Goal: Ask a question

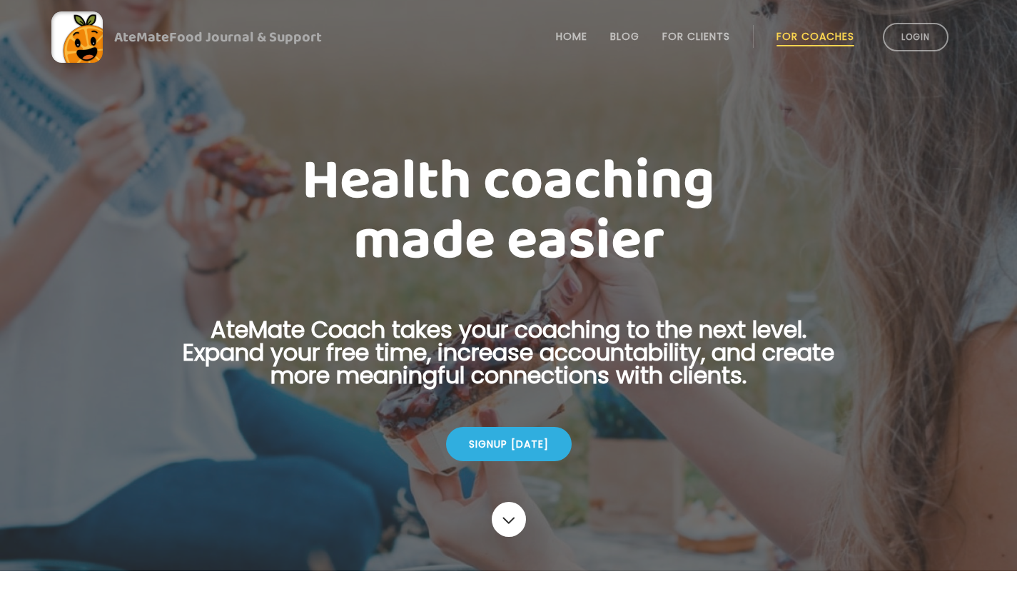
click at [915, 34] on link "Login" at bounding box center [916, 37] width 66 height 29
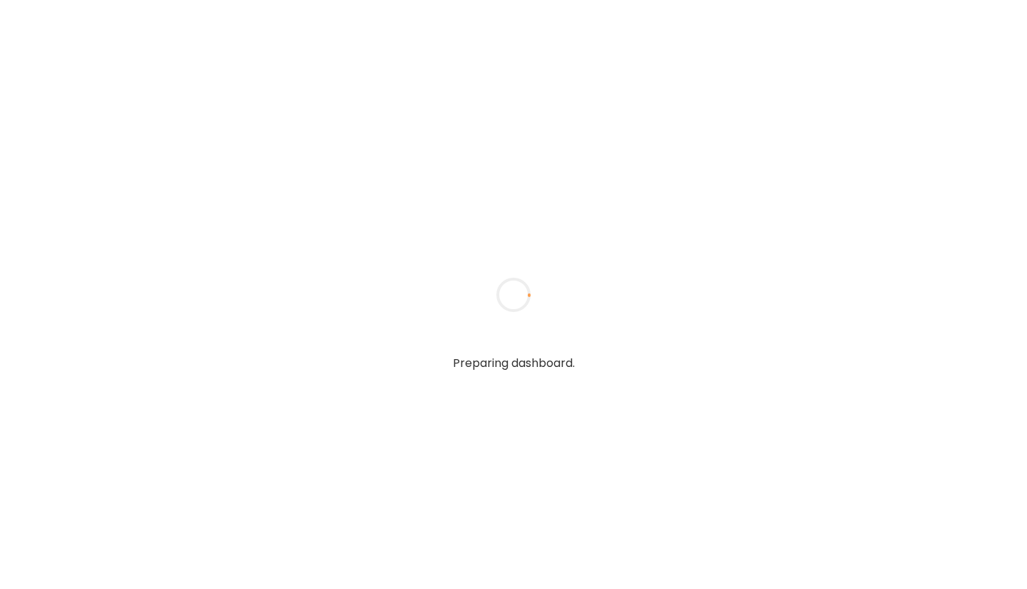
type input "**********"
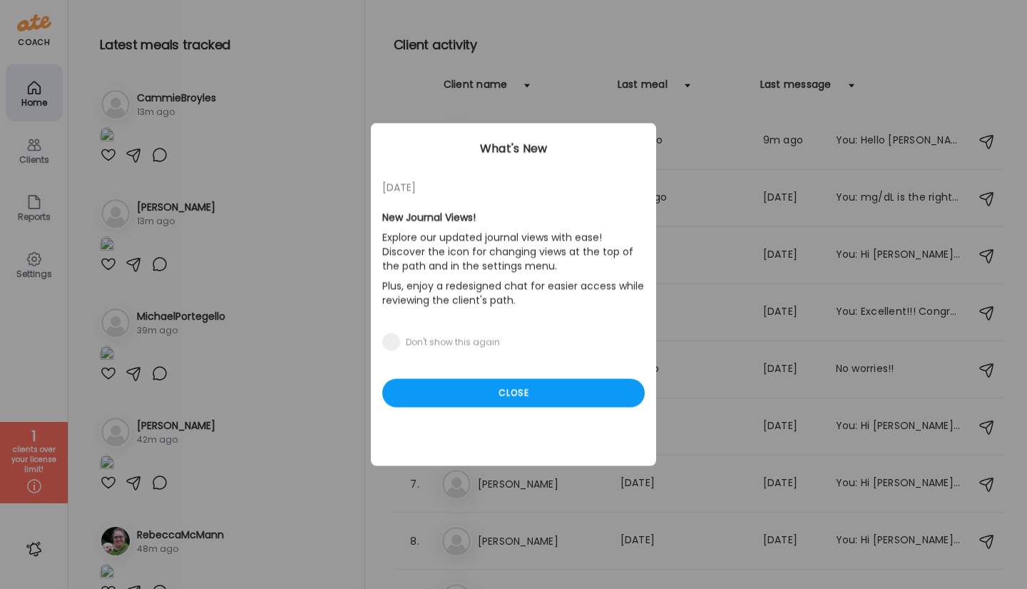
type input "**********"
click at [29, 447] on div "Ate Coach Dashboard Wahoo! It’s official Take a moment to set up your Coach Pro…" at bounding box center [513, 294] width 1027 height 589
click at [482, 396] on div "Close" at bounding box center [513, 393] width 263 height 29
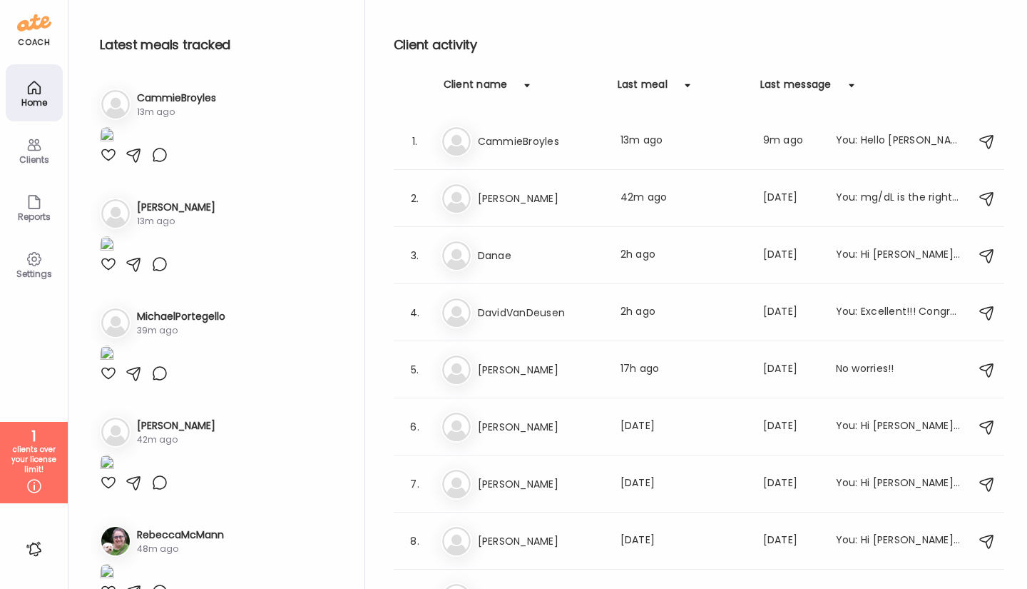
click at [34, 156] on div "Clients" at bounding box center [34, 159] width 51 height 9
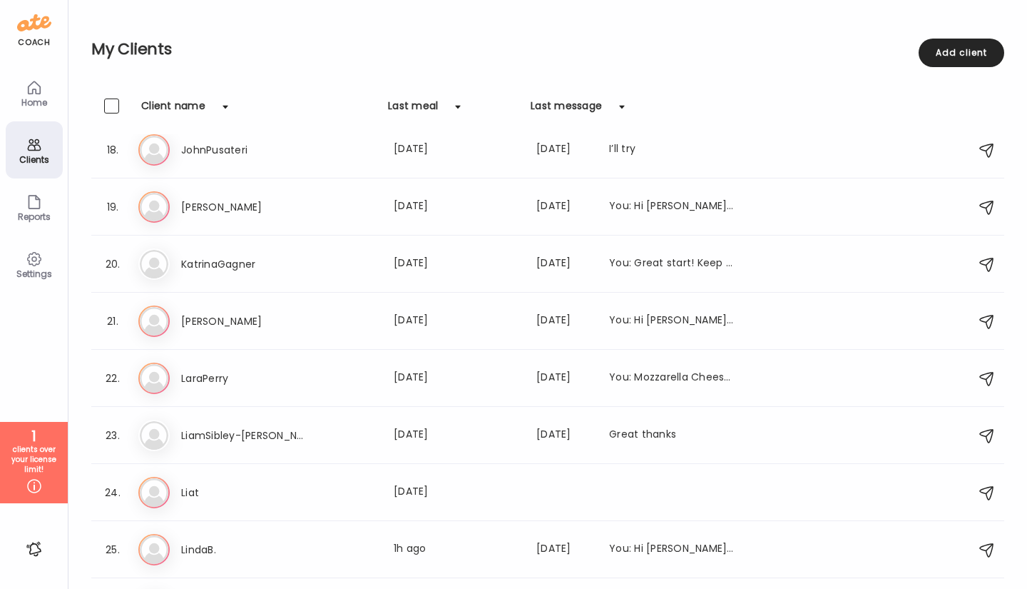
scroll to position [985, 0]
click at [108, 428] on span at bounding box center [111, 432] width 15 height 15
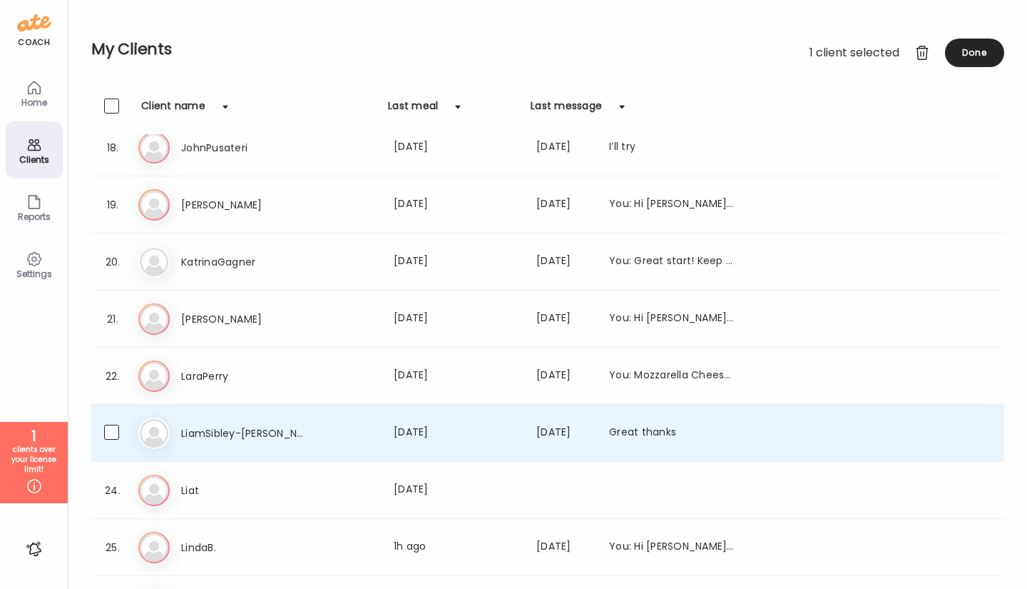
click at [925, 53] on div at bounding box center [922, 53] width 29 height 29
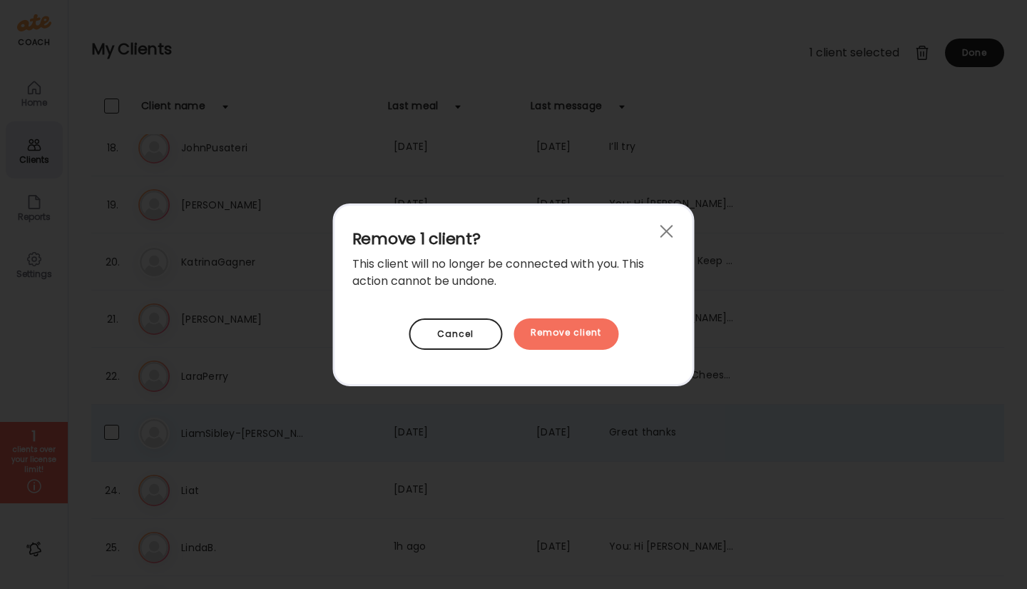
click at [570, 331] on div "Remove client" at bounding box center [566, 333] width 105 height 31
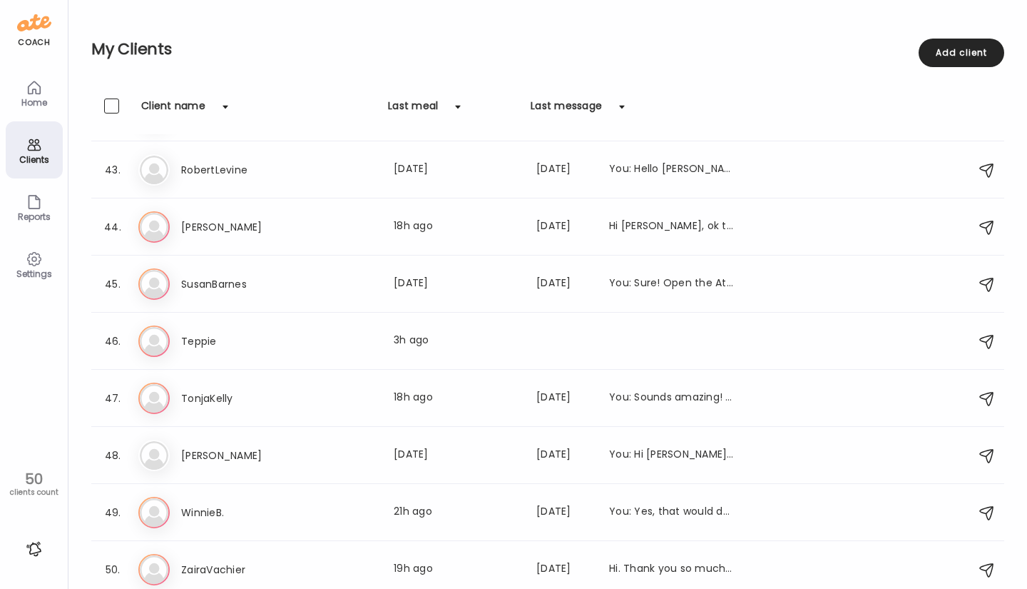
scroll to position [2397, 0]
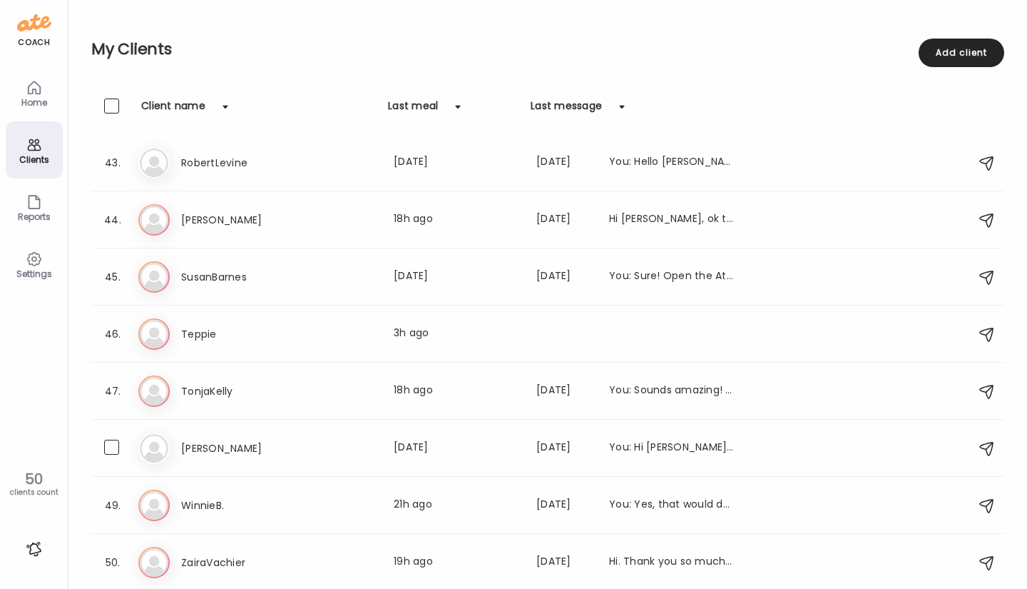
click at [99, 449] on div "48. Vi [PERSON_NAME] W Last meal: [DATE] Last message: [DATE] You: Hi [PERSON_N…" at bounding box center [547, 448] width 913 height 57
click at [110, 448] on span at bounding box center [111, 447] width 15 height 15
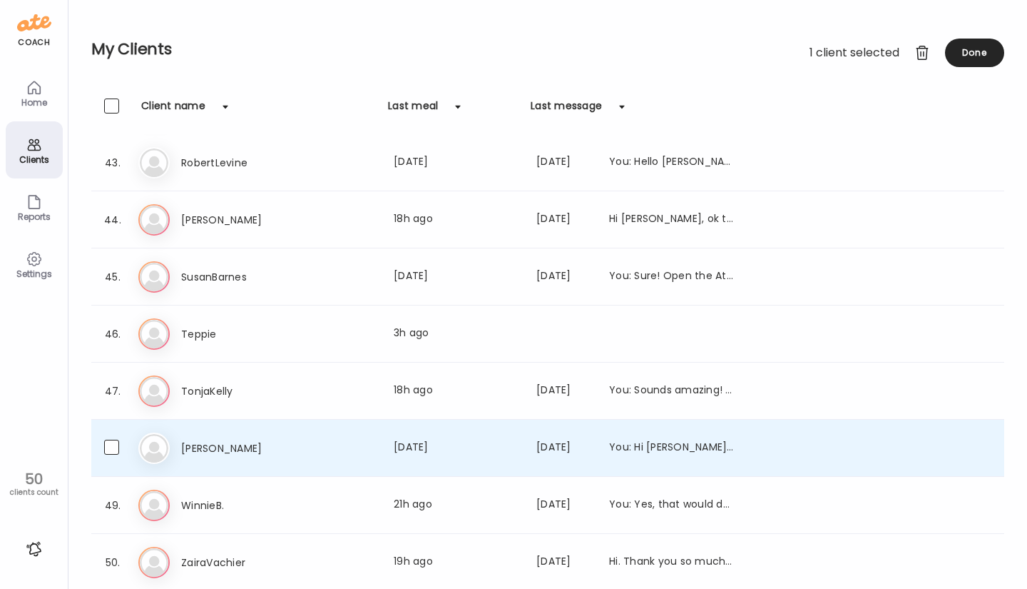
click at [922, 48] on div at bounding box center [922, 53] width 29 height 29
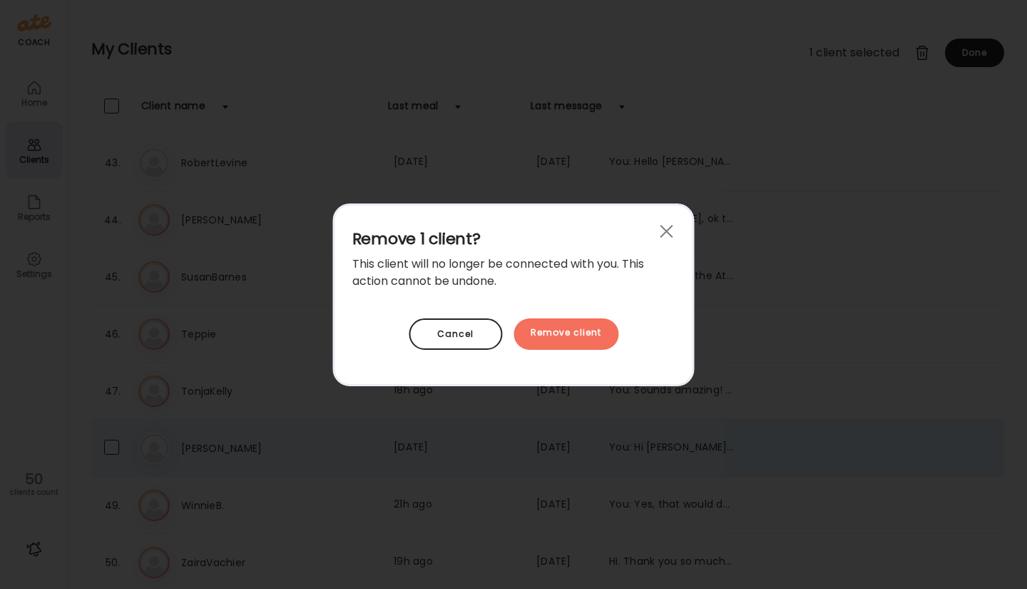
click at [579, 332] on div "Remove client" at bounding box center [566, 333] width 105 height 31
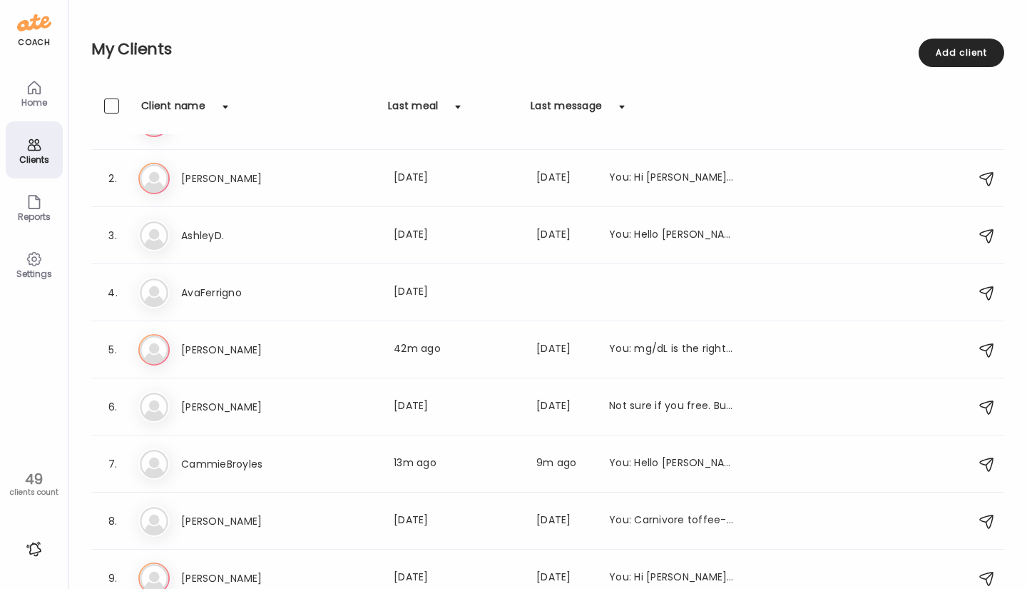
scroll to position [0, 0]
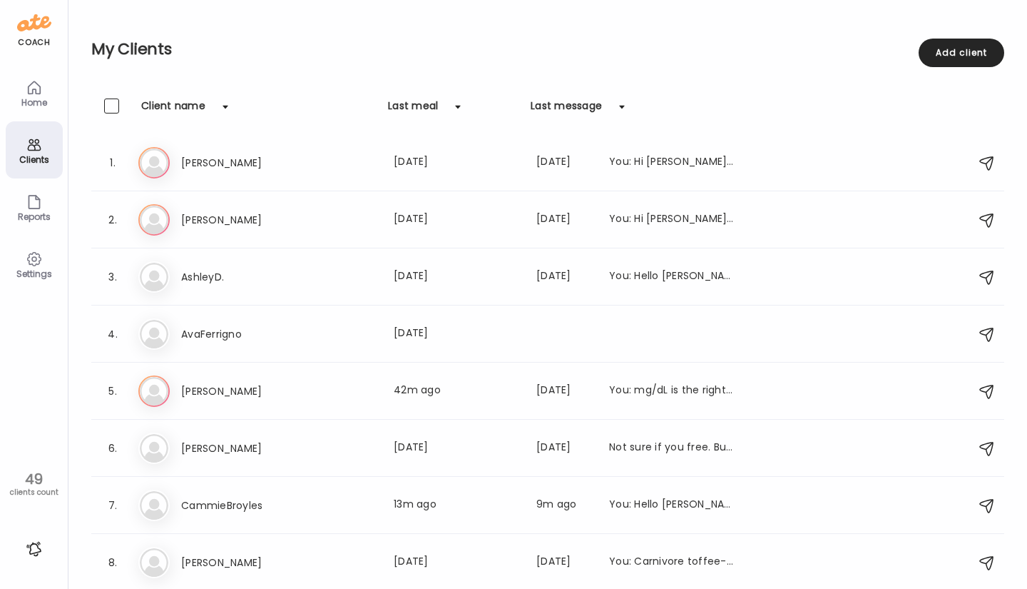
click at [33, 263] on icon at bounding box center [34, 258] width 17 height 17
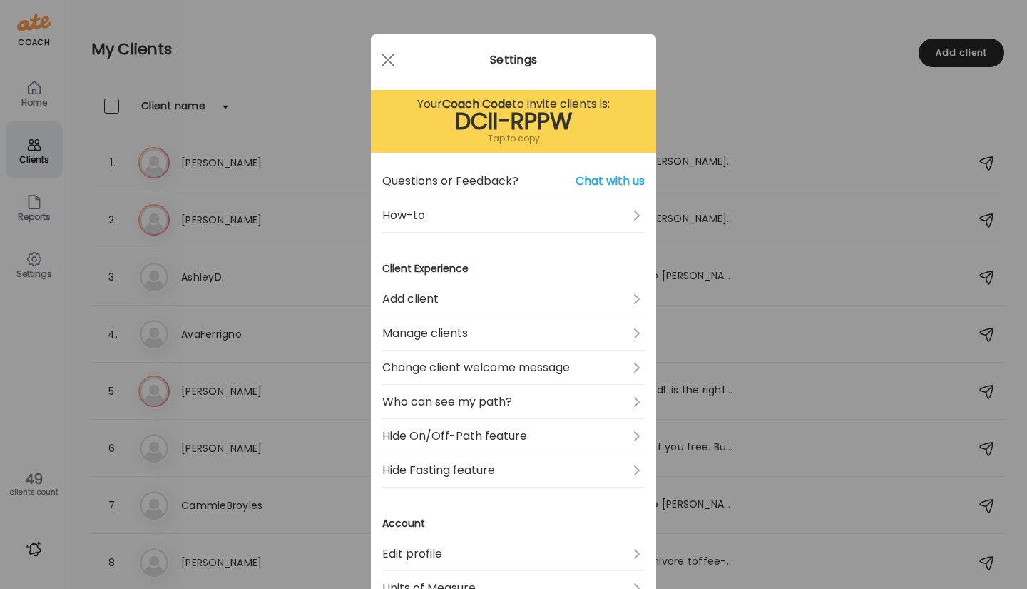
click at [511, 365] on link "Change client welcome message" at bounding box center [513, 367] width 263 height 34
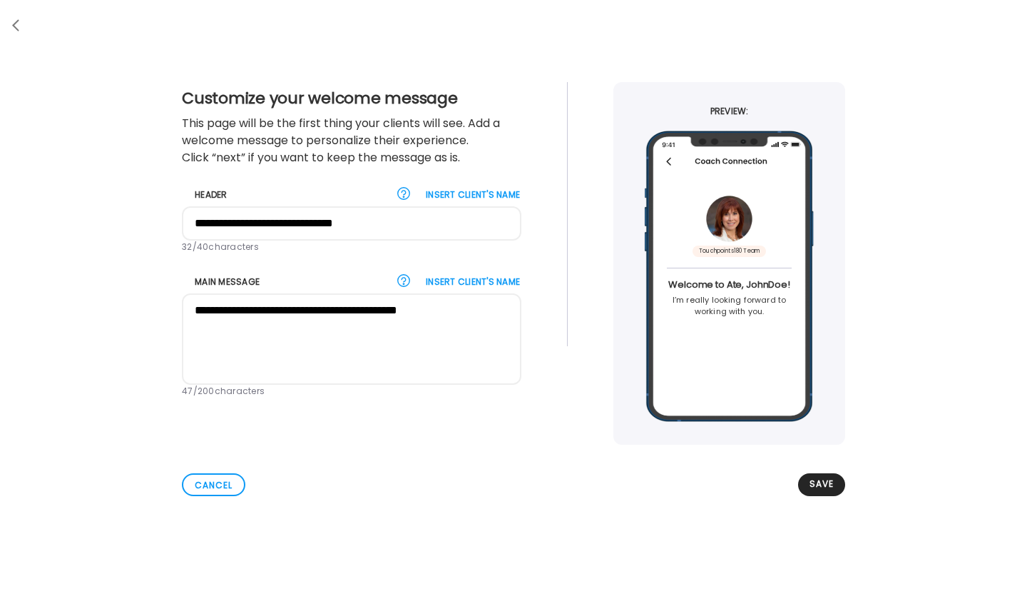
click at [21, 24] on div at bounding box center [17, 25] width 29 height 29
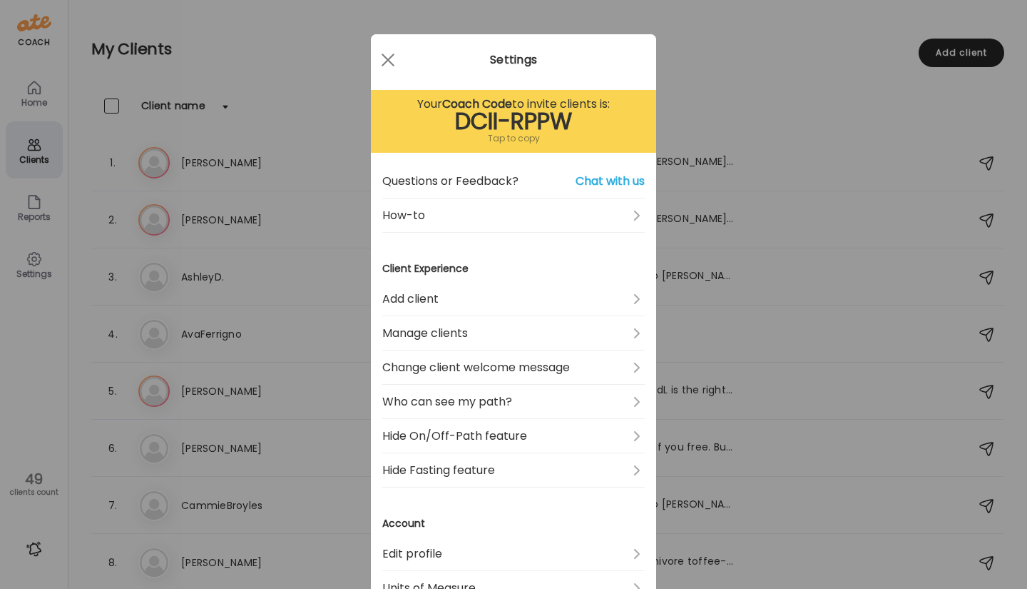
click at [543, 559] on link "Edit profile" at bounding box center [513, 554] width 263 height 34
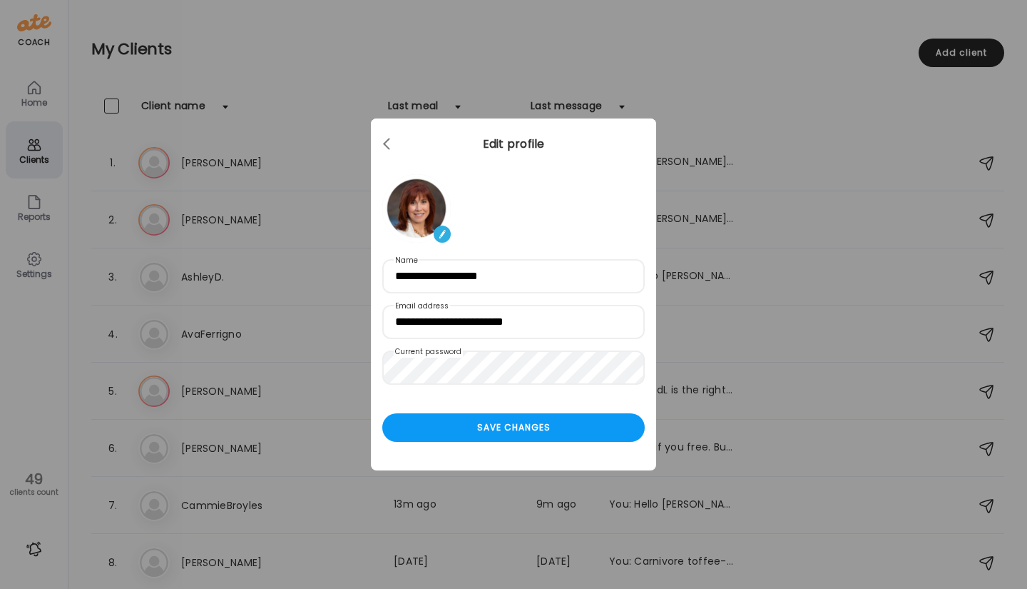
click at [491, 433] on div "Save changes" at bounding box center [513, 427] width 263 height 29
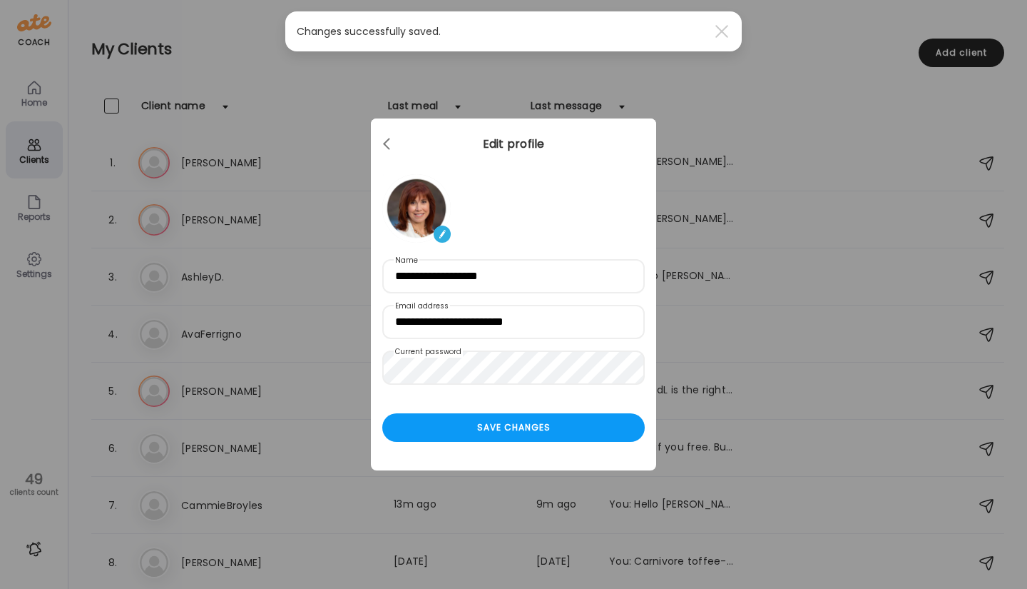
click at [385, 145] on span at bounding box center [386, 141] width 7 height 7
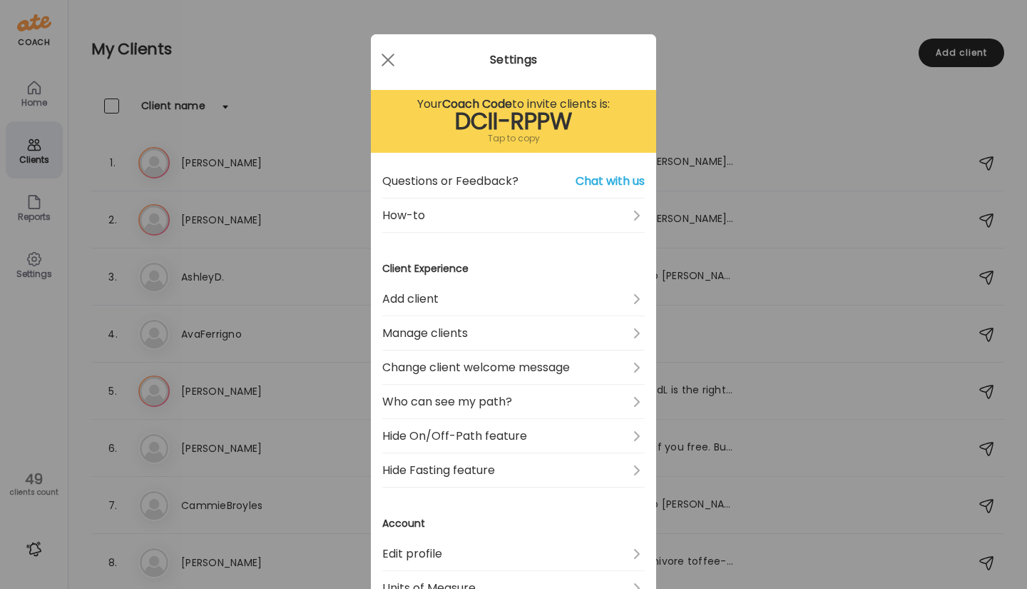
click at [527, 430] on link "Hide On/Off-Path feature" at bounding box center [513, 436] width 263 height 34
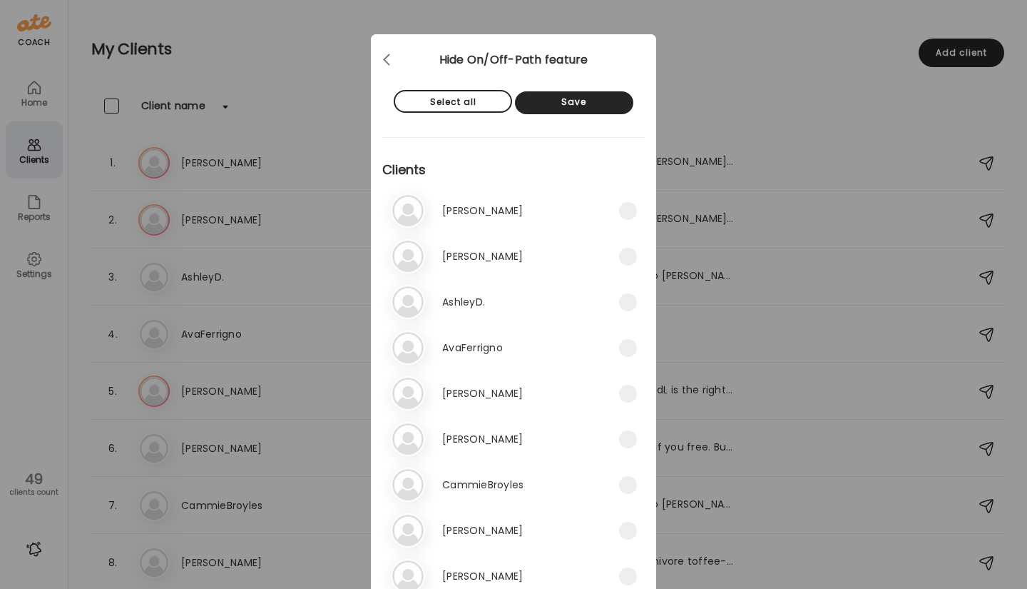
click at [383, 60] on div at bounding box center [388, 60] width 29 height 29
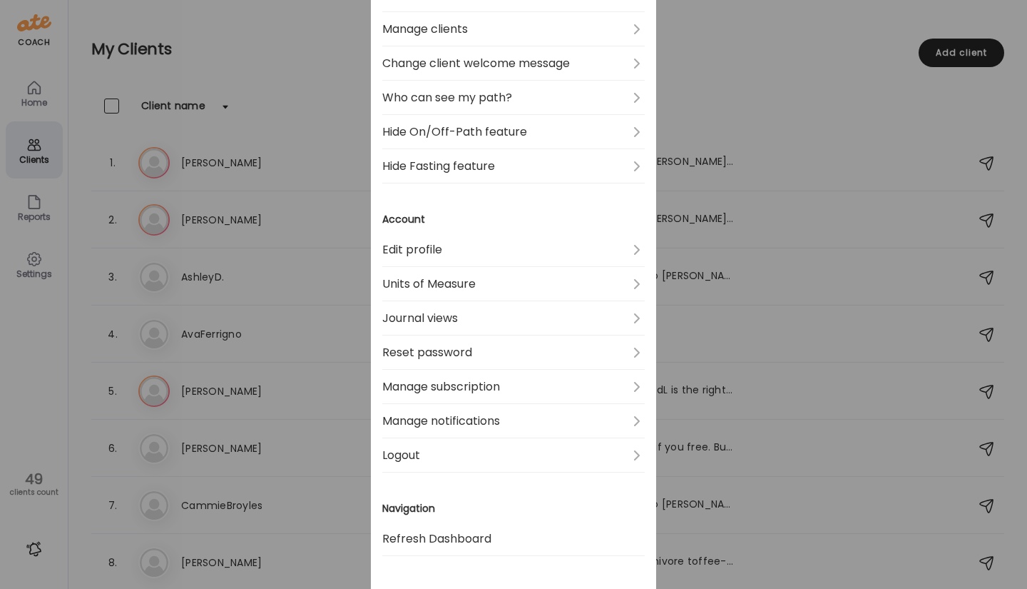
scroll to position [397, 0]
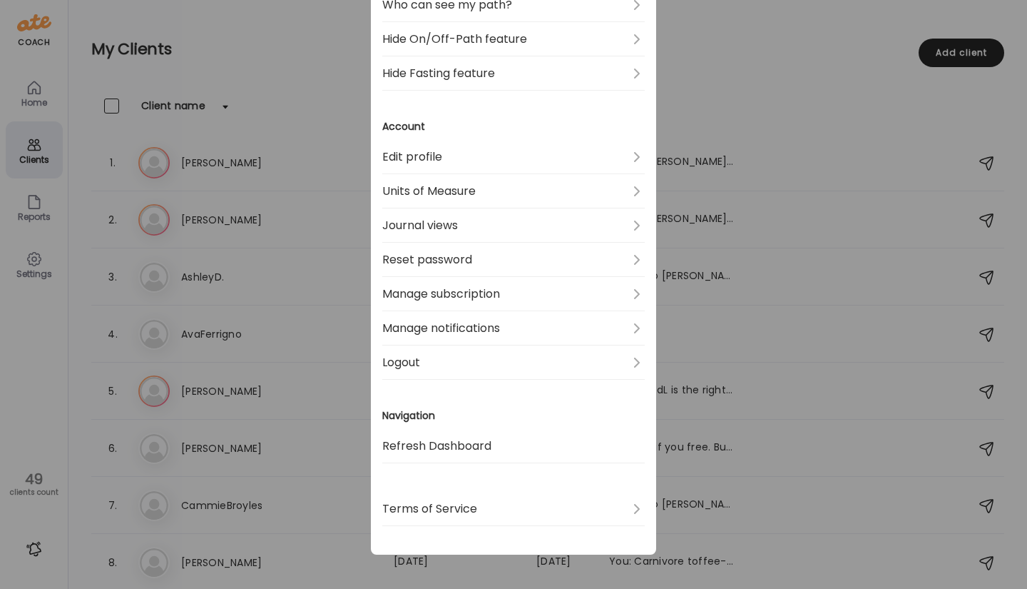
click at [445, 162] on link "Edit profile" at bounding box center [513, 157] width 263 height 34
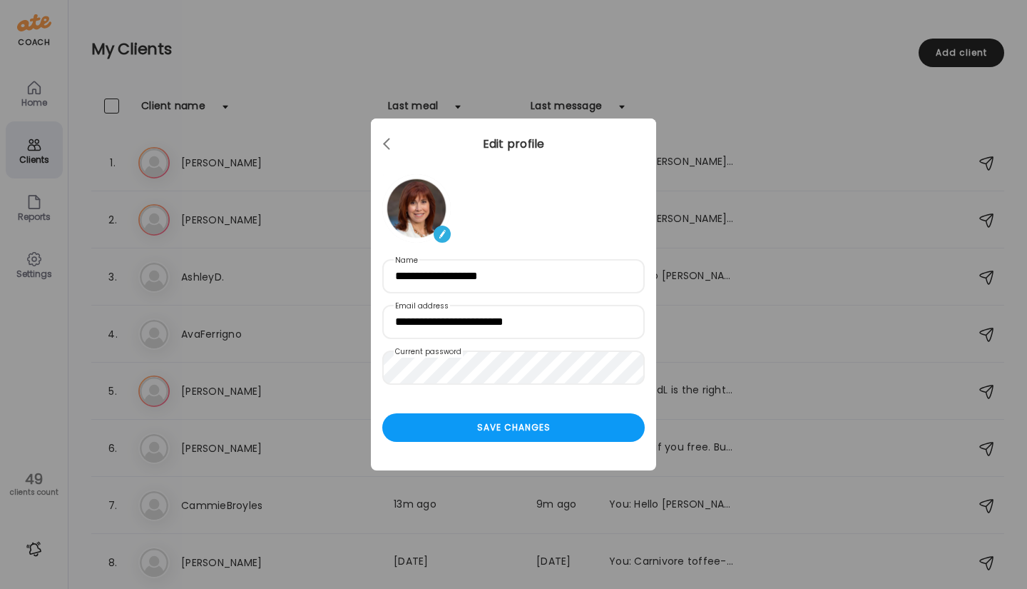
scroll to position [0, 0]
click at [445, 234] on img at bounding box center [442, 233] width 17 height 17
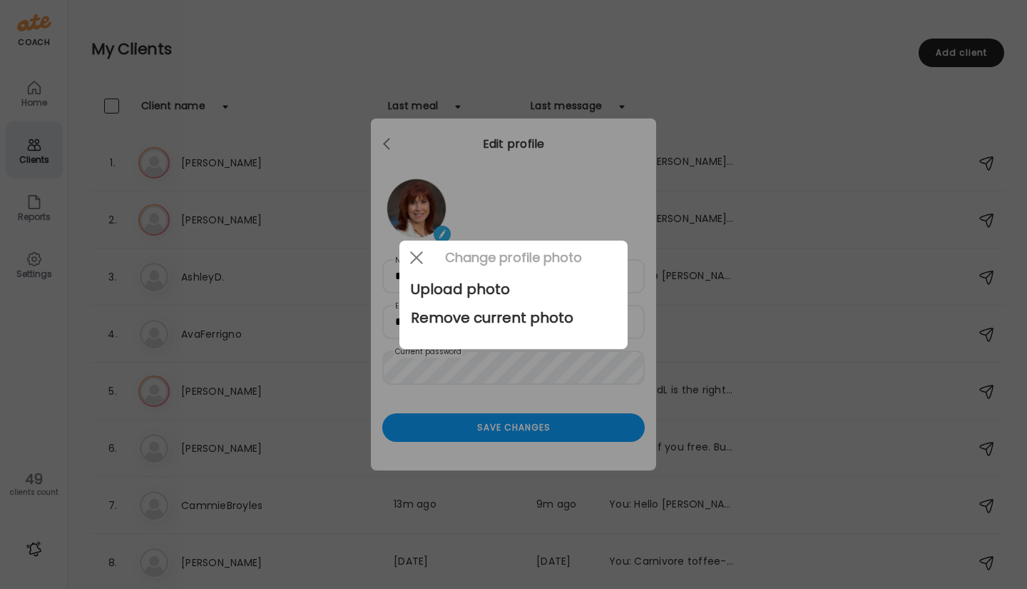
click at [382, 136] on div at bounding box center [513, 294] width 1027 height 589
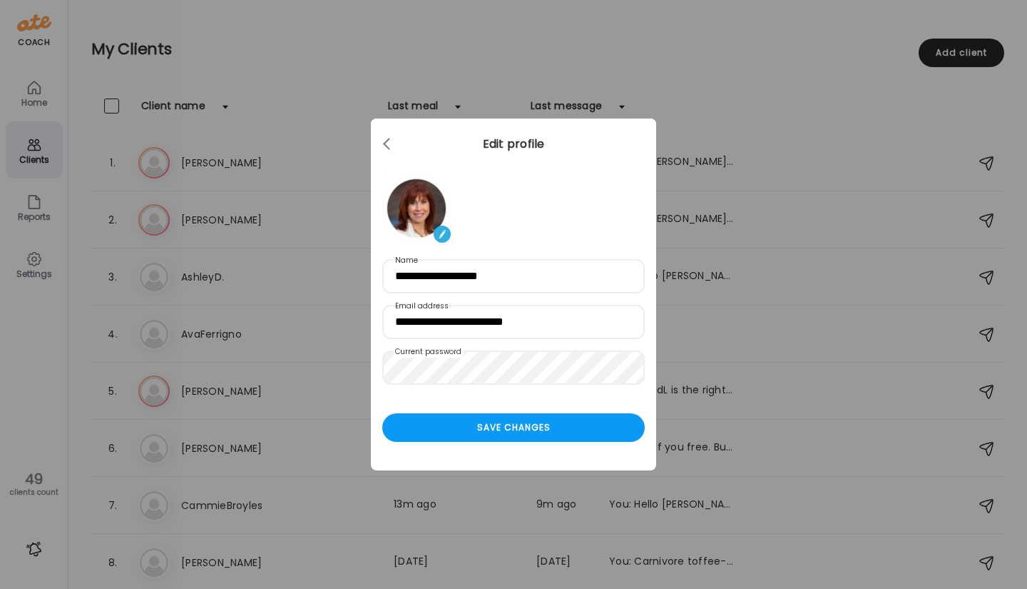
click at [387, 141] on div at bounding box center [388, 144] width 29 height 29
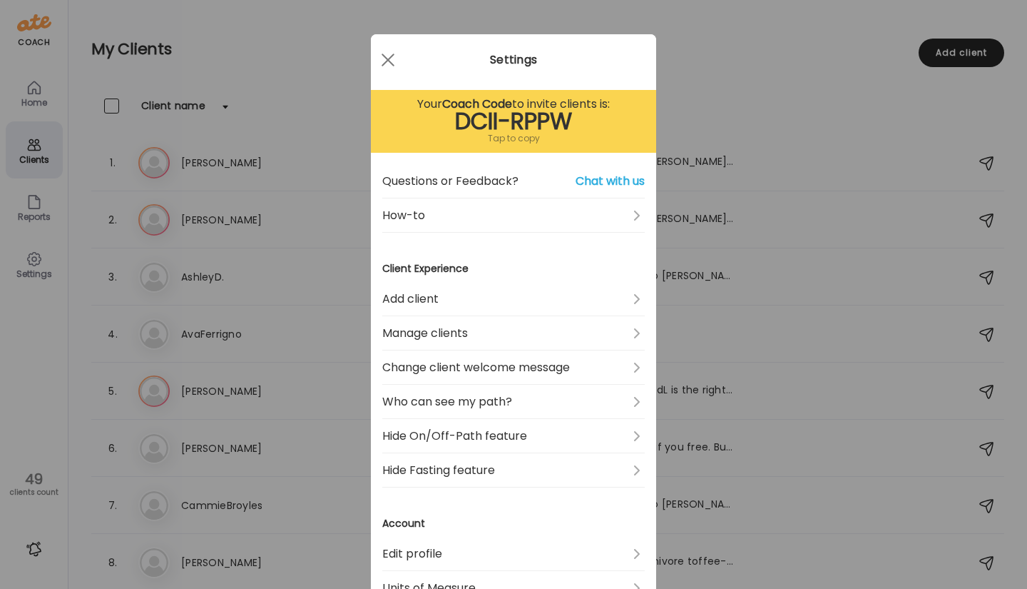
click at [524, 474] on link "Hide Fasting feature" at bounding box center [513, 470] width 263 height 34
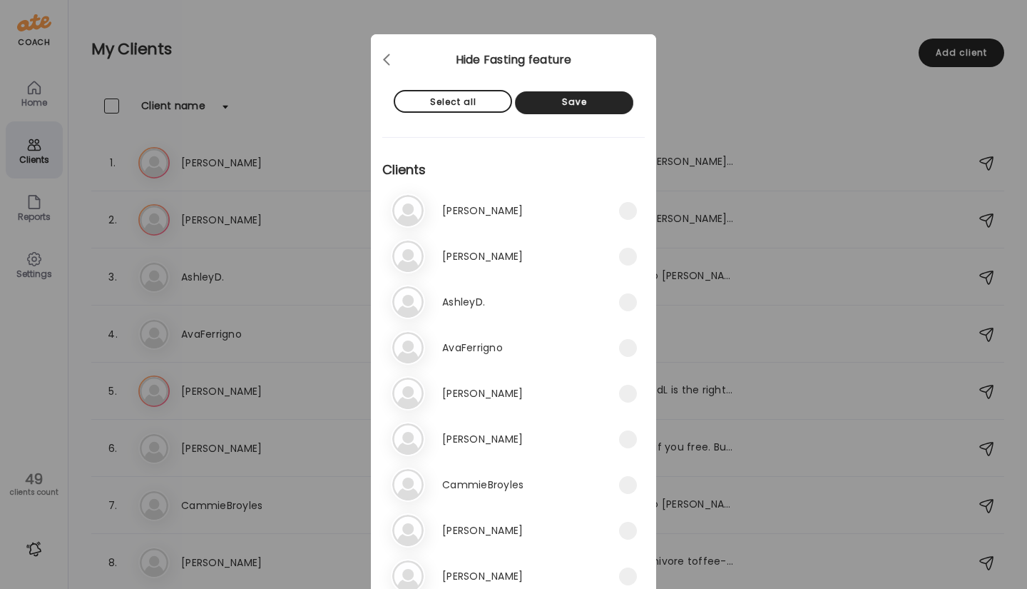
click at [379, 56] on div at bounding box center [388, 60] width 29 height 29
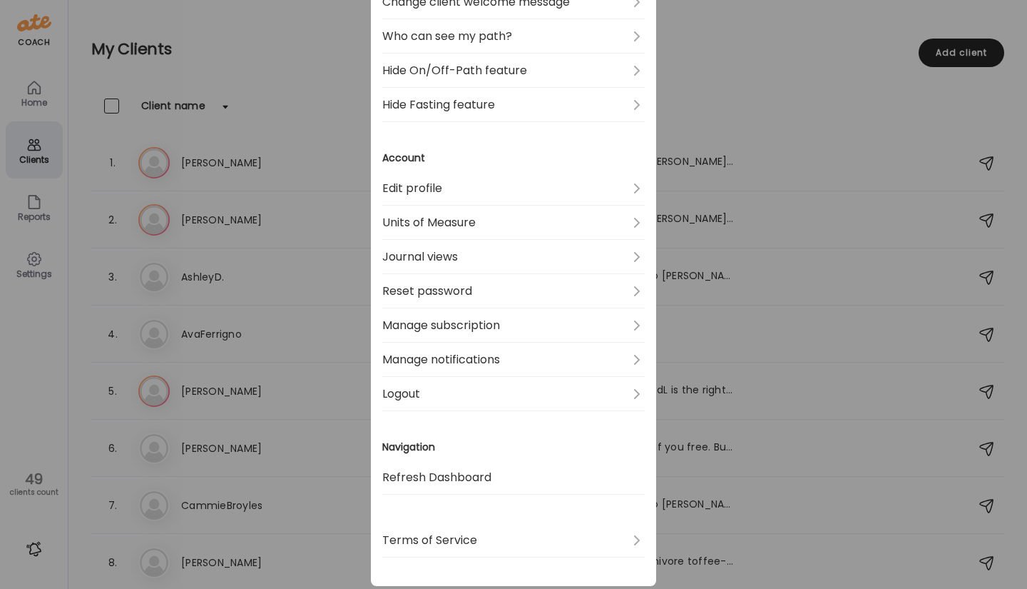
scroll to position [366, 0]
click at [472, 326] on link "Manage subscription" at bounding box center [513, 325] width 263 height 34
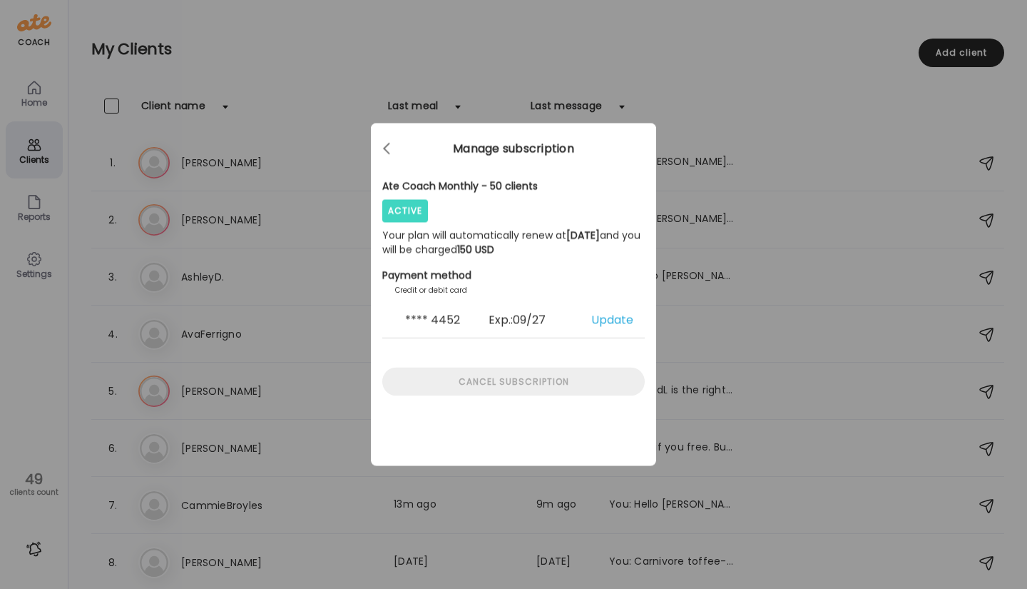
scroll to position [0, 0]
click at [387, 146] on span at bounding box center [386, 146] width 7 height 7
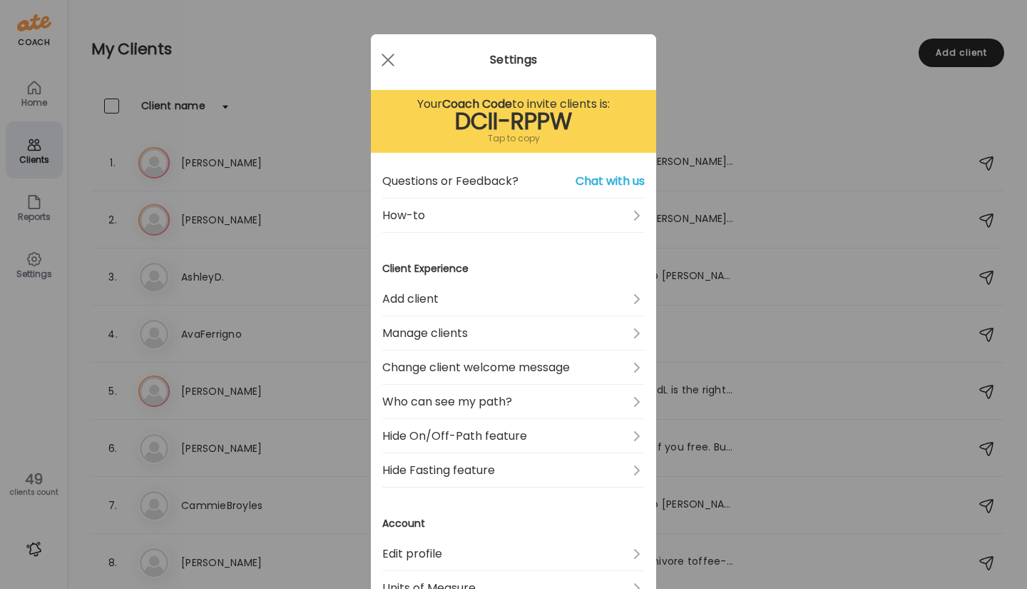
click at [606, 176] on span "Chat with us" at bounding box center [610, 181] width 69 height 17
click at [591, 176] on span "Chat with us" at bounding box center [610, 181] width 69 height 17
click at [594, 180] on span "Chat with us" at bounding box center [610, 181] width 69 height 17
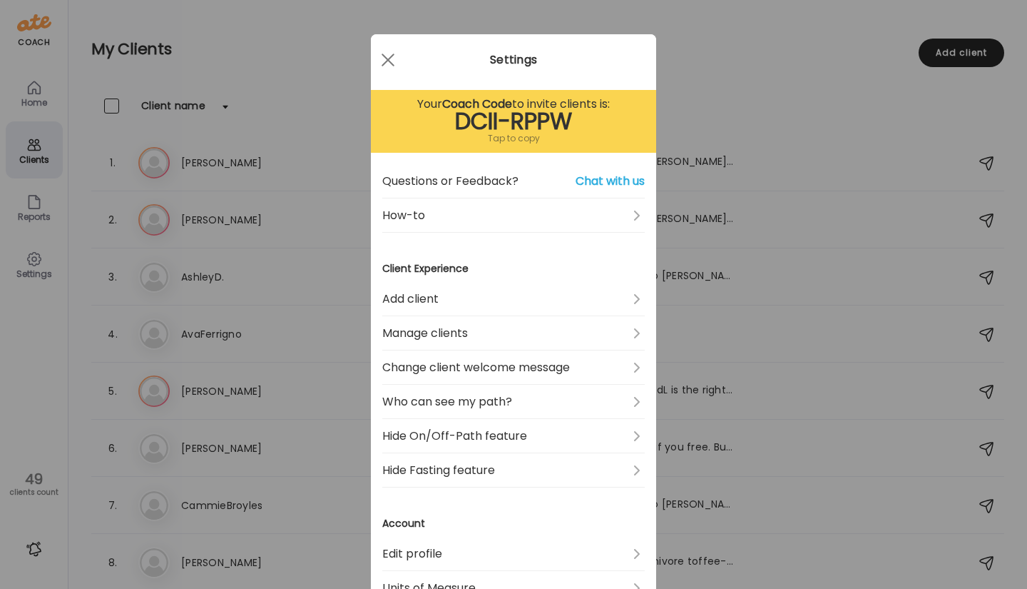
click at [594, 178] on span "Chat with us" at bounding box center [610, 181] width 69 height 17
click at [450, 211] on link "How-to" at bounding box center [513, 215] width 263 height 34
click at [583, 185] on span "Chat with us" at bounding box center [610, 181] width 69 height 17
click at [624, 218] on link "How-to" at bounding box center [513, 215] width 263 height 34
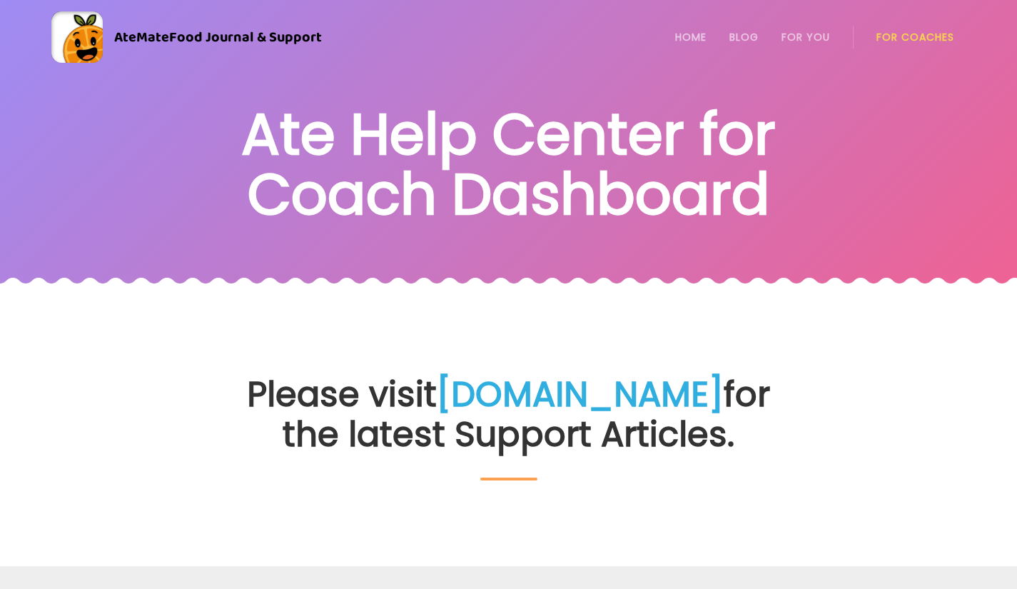
click at [560, 375] on link "[DOMAIN_NAME]" at bounding box center [580, 394] width 287 height 49
click at [553, 373] on link "[DOMAIN_NAME]" at bounding box center [580, 394] width 287 height 49
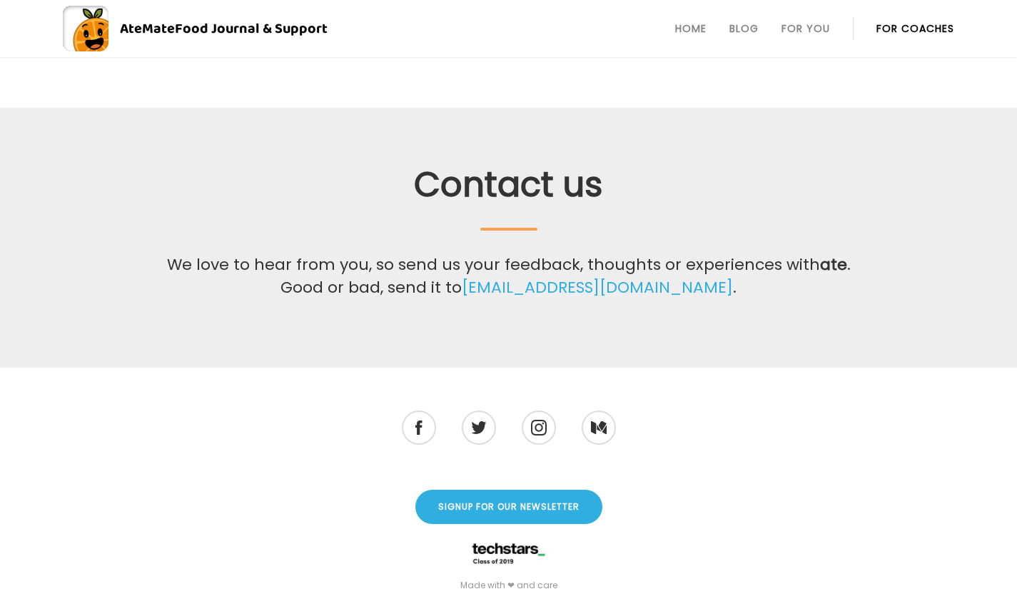
scroll to position [456, 0]
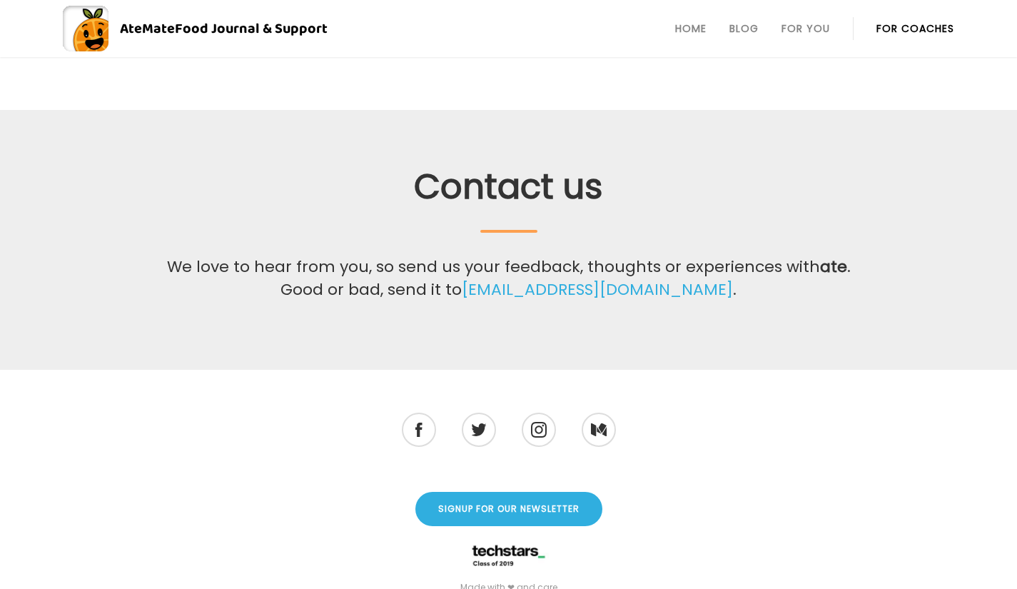
click at [581, 278] on link "[EMAIL_ADDRESS][DOMAIN_NAME]" at bounding box center [597, 289] width 271 height 23
click at [579, 278] on link "[EMAIL_ADDRESS][DOMAIN_NAME]" at bounding box center [597, 289] width 271 height 23
